Goal: Task Accomplishment & Management: Manage account settings

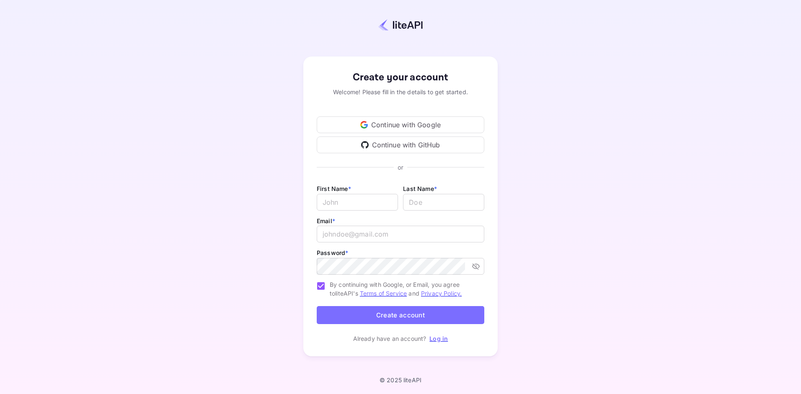
click at [436, 340] on link "Log in" at bounding box center [438, 338] width 18 height 7
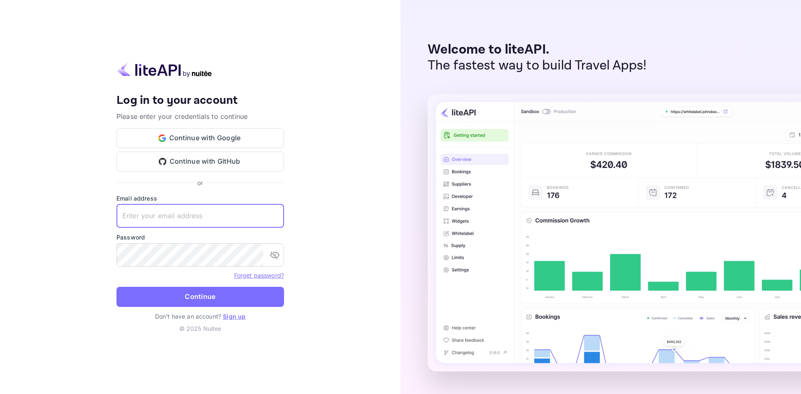
click at [201, 219] on input "text" at bounding box center [200, 215] width 168 height 23
click at [171, 215] on input "text" at bounding box center [200, 215] width 168 height 23
type input "[PERSON_NAME][EMAIL_ADDRESS][DOMAIN_NAME]"
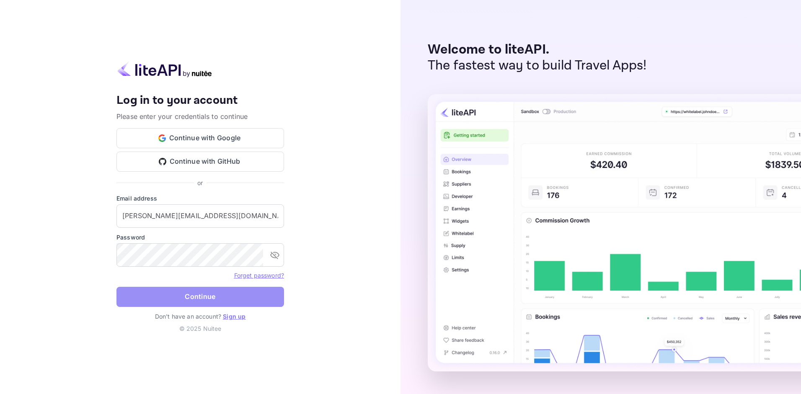
click at [197, 300] on button "Continue" at bounding box center [200, 297] width 168 height 20
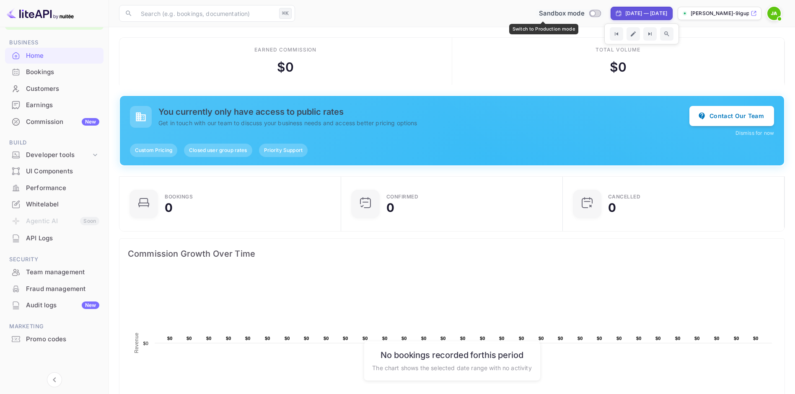
click at [584, 14] on input "Switch to Production mode" at bounding box center [592, 12] width 17 height 5
checkbox input "false"
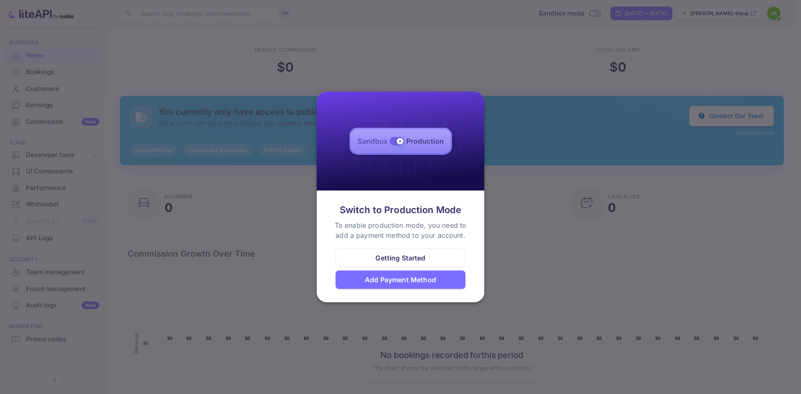
click at [497, 250] on div at bounding box center [400, 197] width 801 height 394
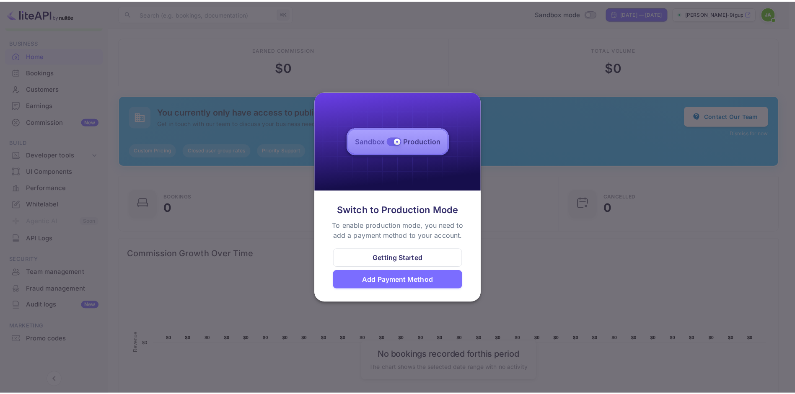
scroll to position [7, 7]
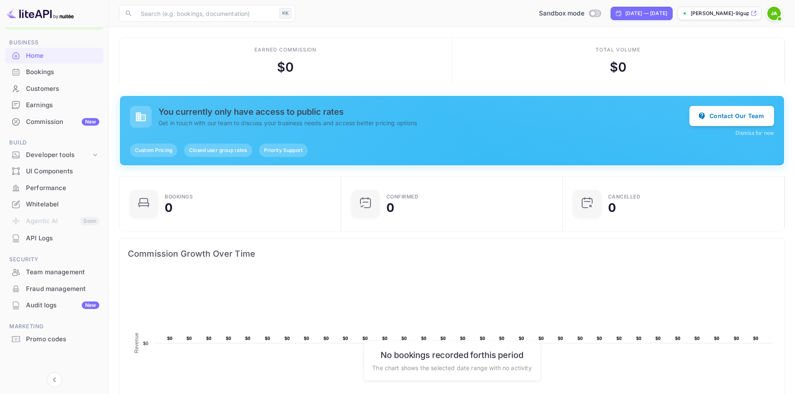
click at [755, 12] on icon at bounding box center [753, 13] width 5 height 5
